Goal: Entertainment & Leisure: Browse casually

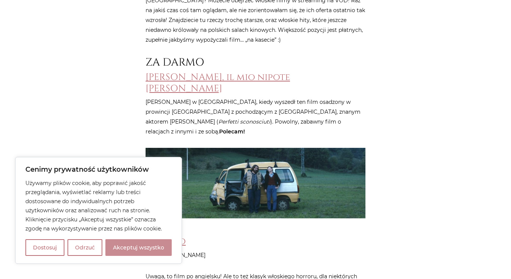
click at [123, 245] on button "Akceptuj wszystko" at bounding box center [138, 247] width 66 height 17
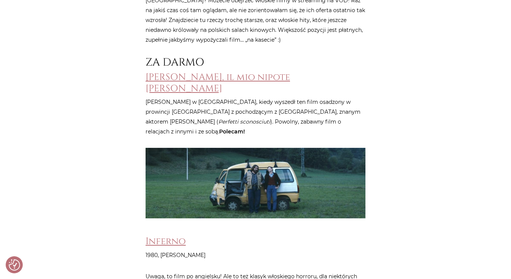
checkbox input "true"
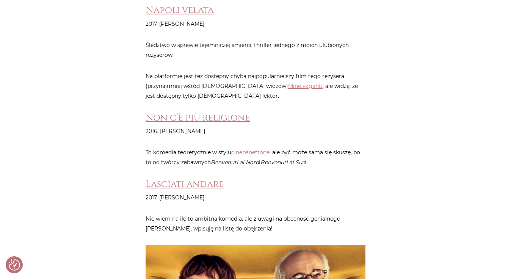
scroll to position [4446, 0]
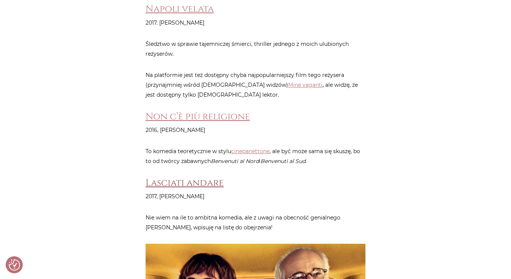
click at [163, 177] on link "Lasciati andare" at bounding box center [185, 183] width 78 height 13
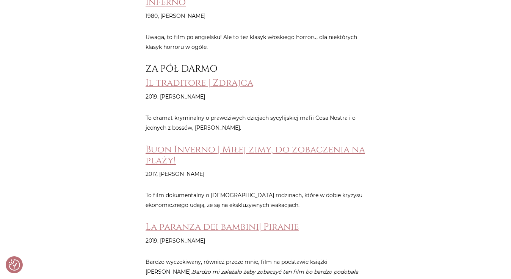
scroll to position [649, 0]
